Goal: Check status: Check status

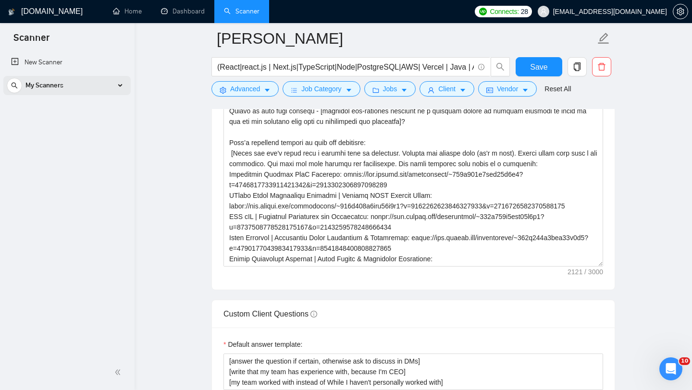
scroll to position [190, 0]
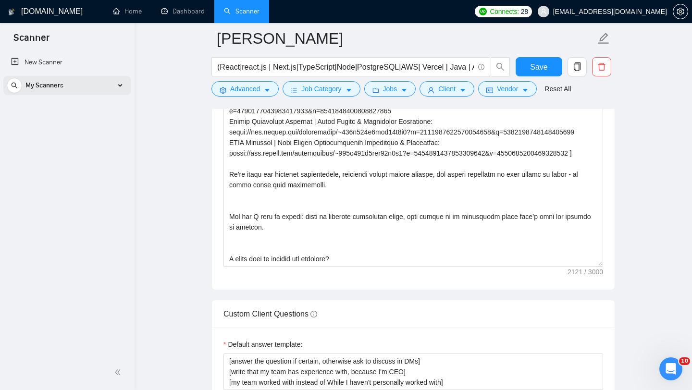
click at [114, 86] on div "My Scanners" at bounding box center [67, 85] width 121 height 19
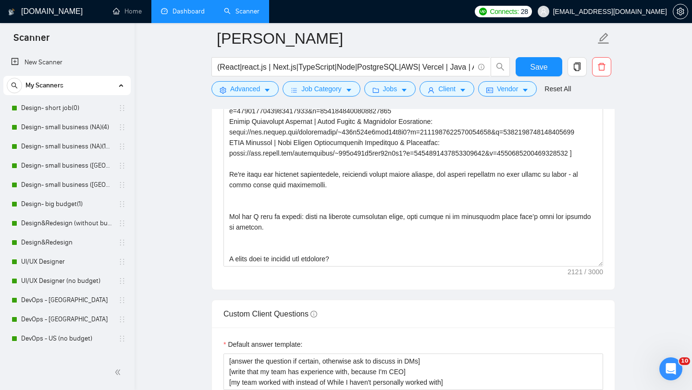
click at [185, 12] on link "Dashboard" at bounding box center [183, 11] width 44 height 8
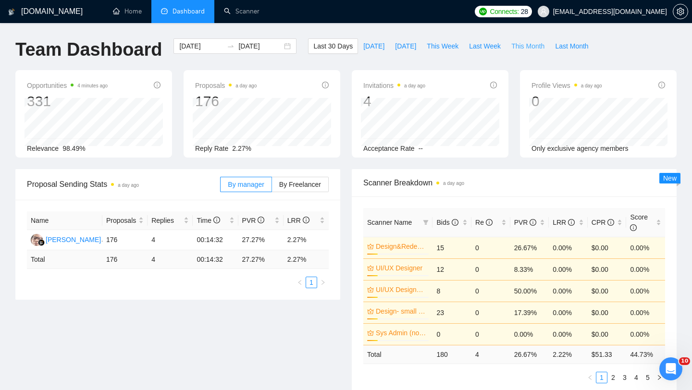
click at [522, 46] on span "This Month" at bounding box center [528, 46] width 33 height 11
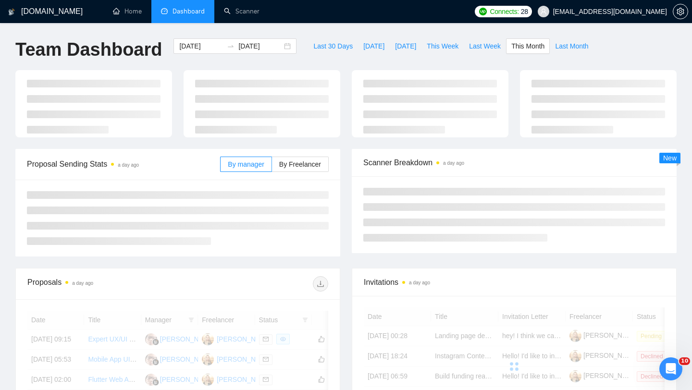
type input "[DATE]"
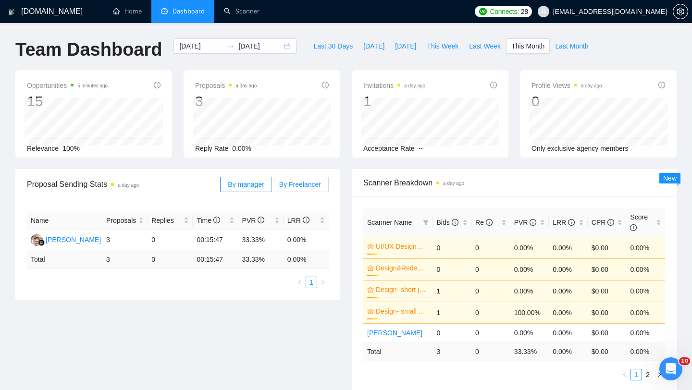
click at [294, 189] on label "By Freelancer" at bounding box center [300, 184] width 57 height 15
click at [272, 187] on input "By Freelancer" at bounding box center [272, 187] width 0 height 0
